Goal: Navigation & Orientation: Find specific page/section

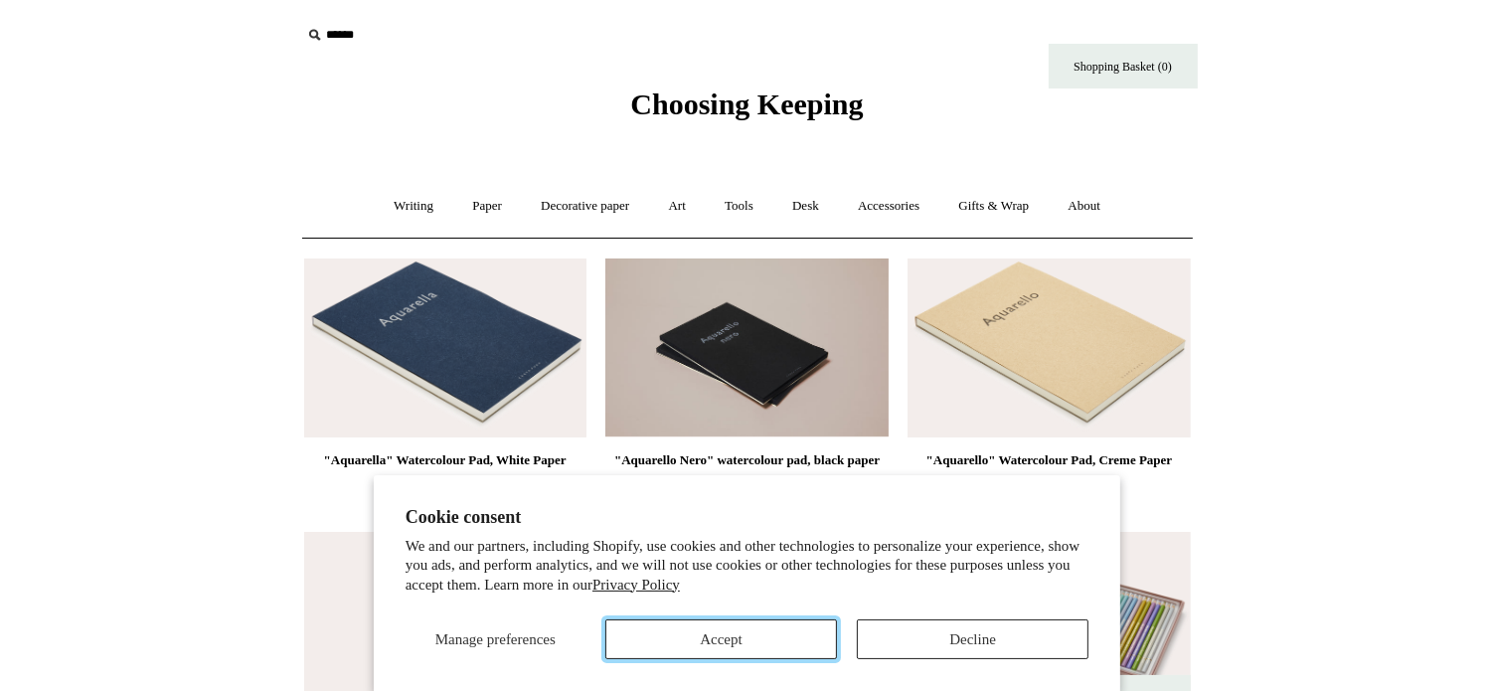
click at [761, 643] on button "Accept" at bounding box center [722, 639] width 232 height 40
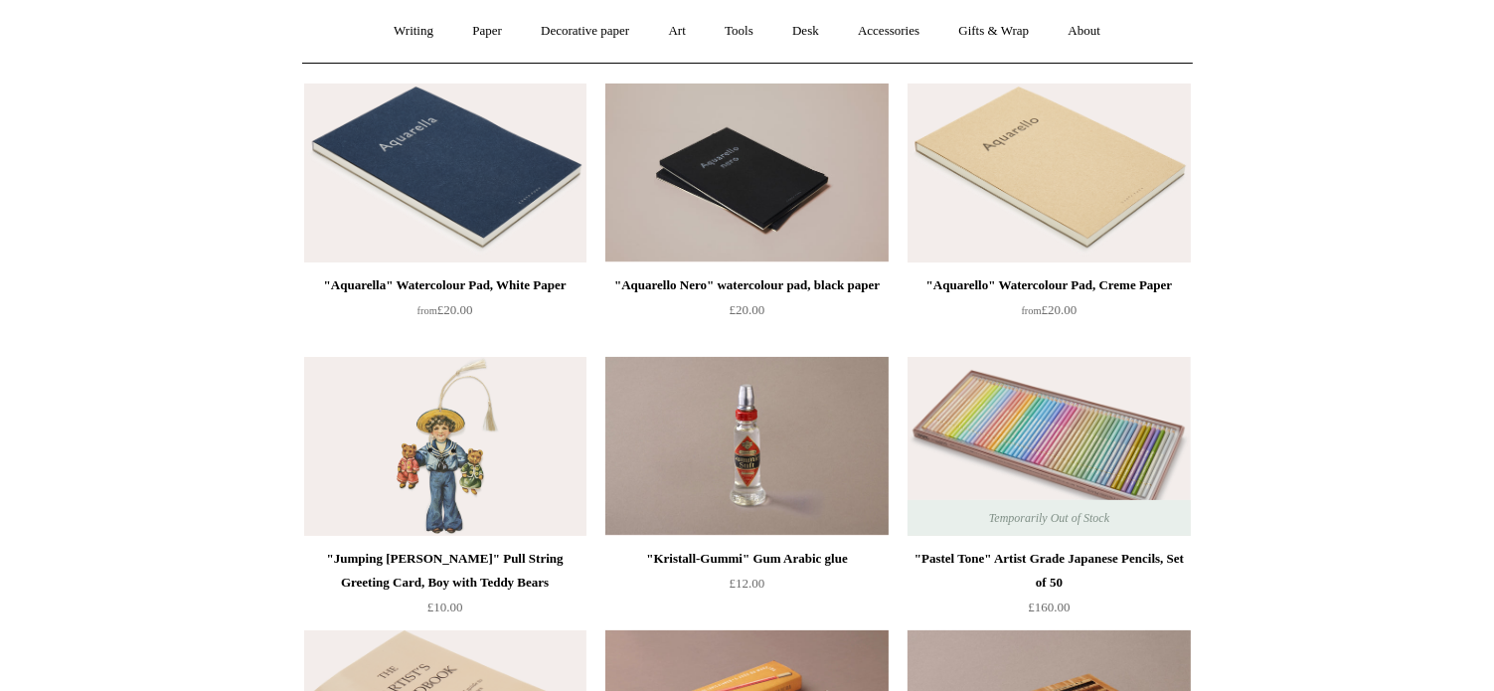
scroll to position [99, 0]
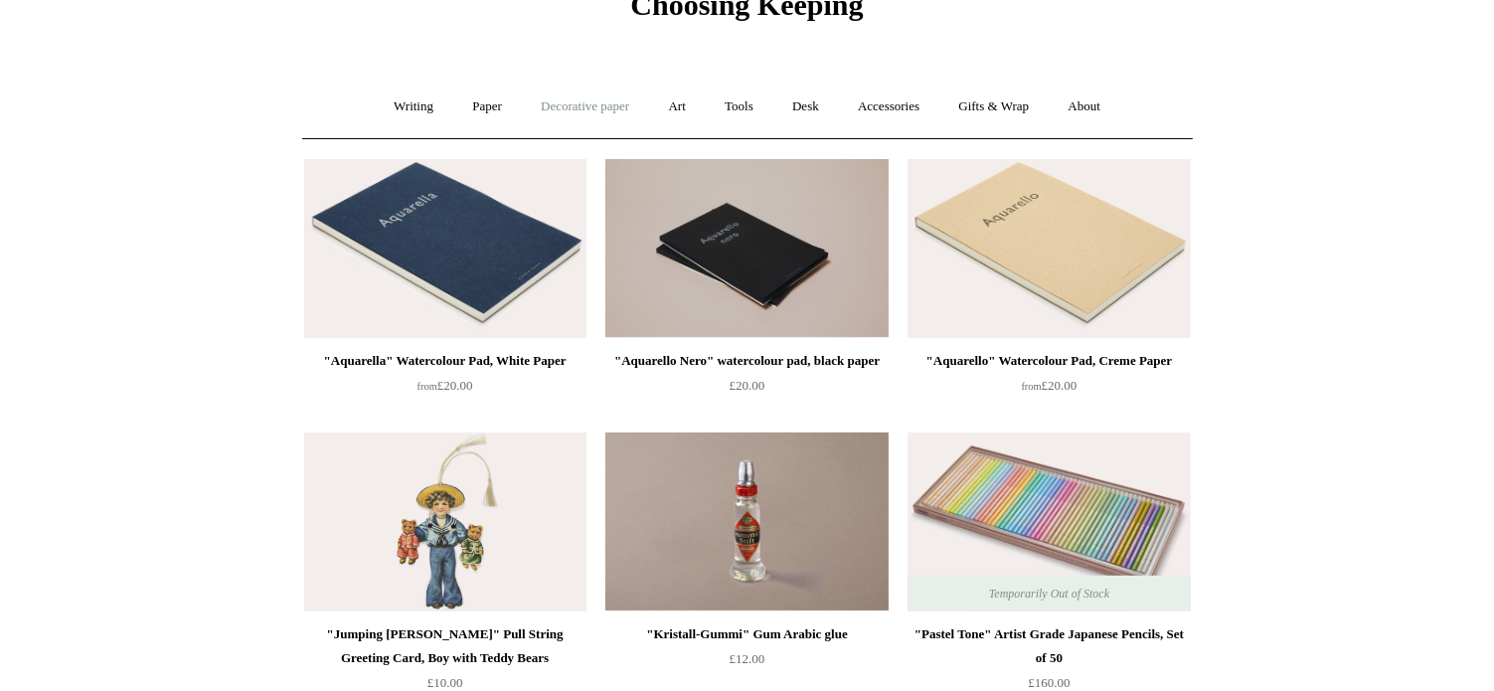
click at [595, 102] on link "Decorative paper +" at bounding box center [585, 107] width 124 height 53
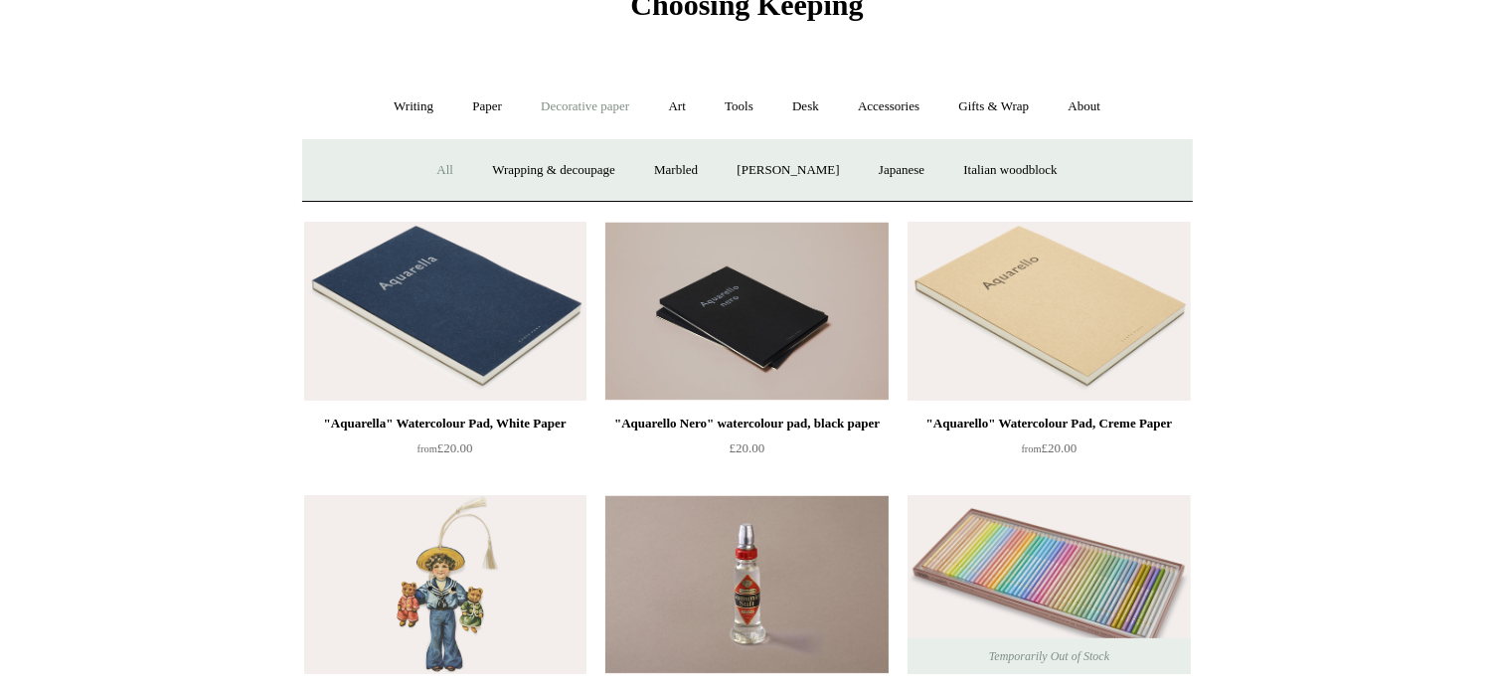
click at [440, 164] on link "All" at bounding box center [445, 170] width 53 height 53
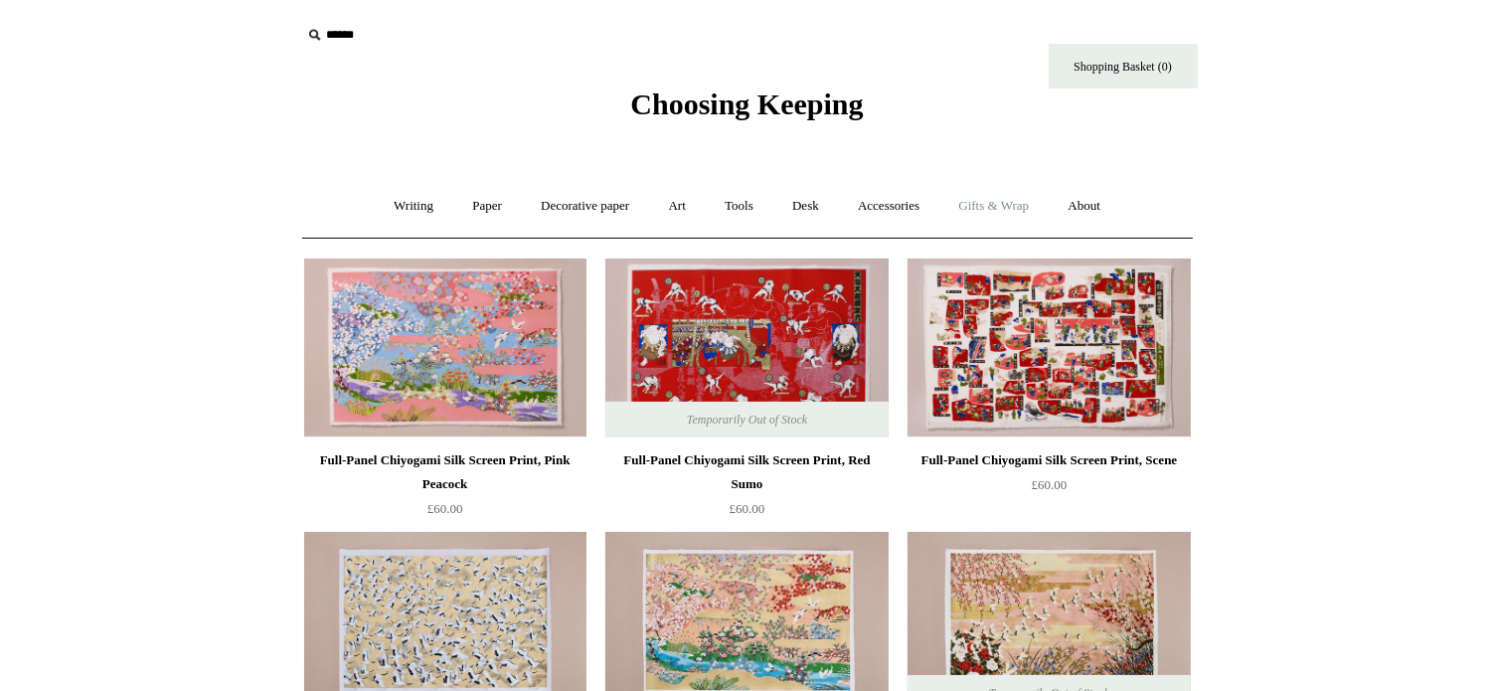
click at [1015, 206] on link "Gifts & Wrap +" at bounding box center [994, 206] width 106 height 53
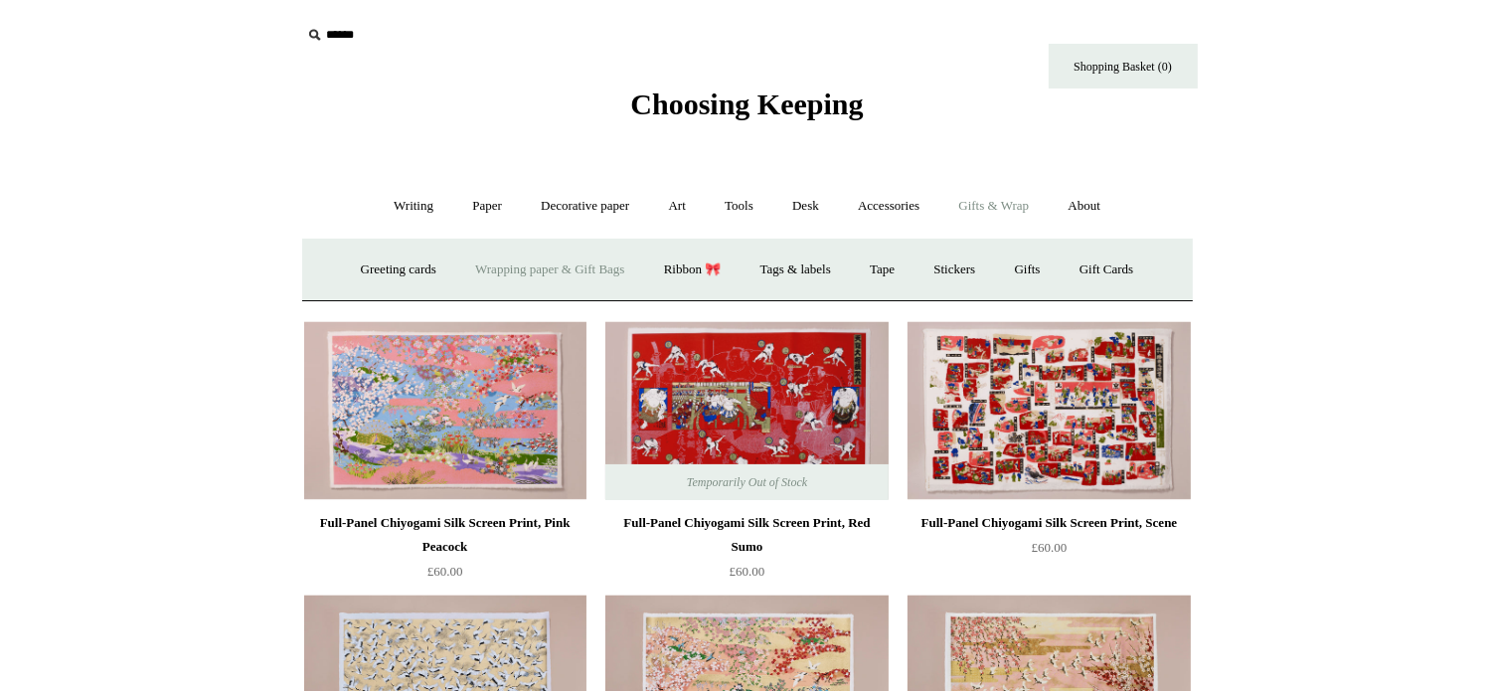
click at [577, 268] on link "Wrapping paper & Gift Bags" at bounding box center [549, 270] width 185 height 53
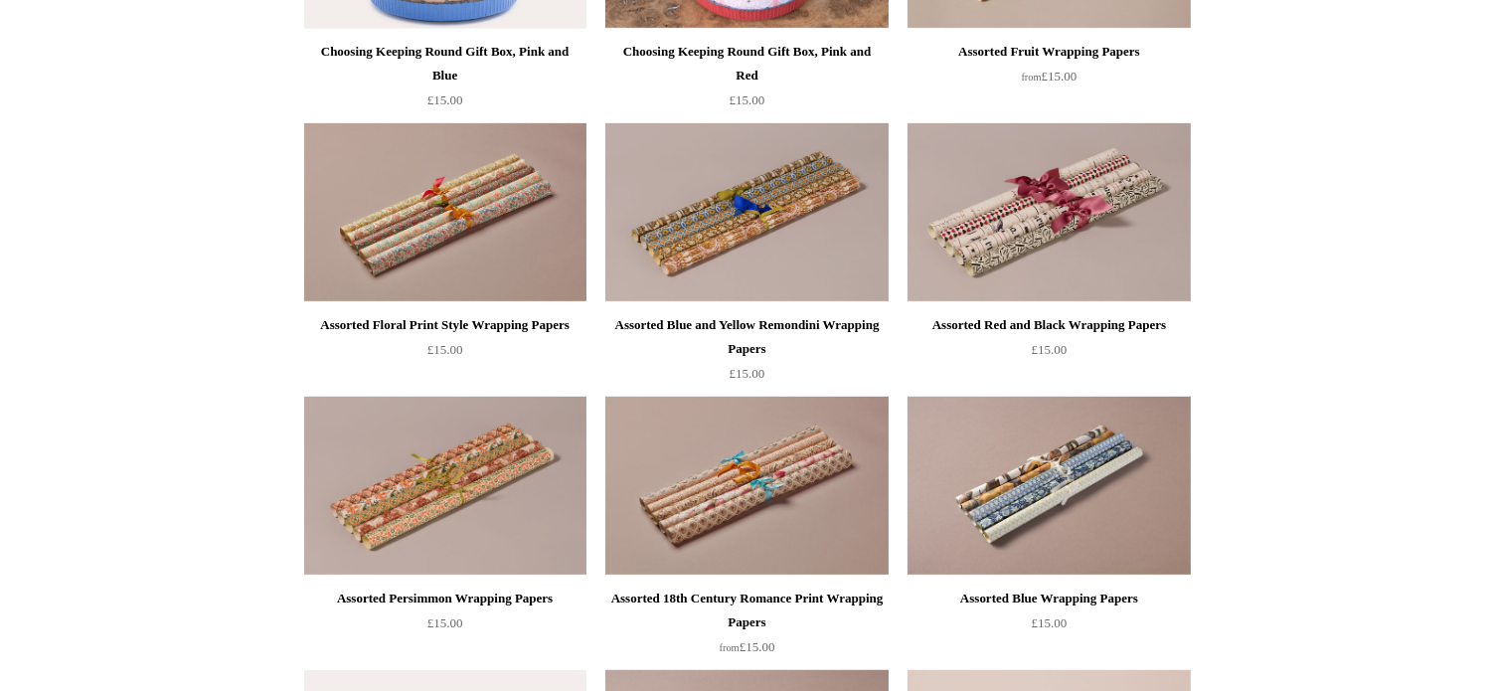
scroll to position [458, 0]
